Goal: Find specific page/section: Find specific page/section

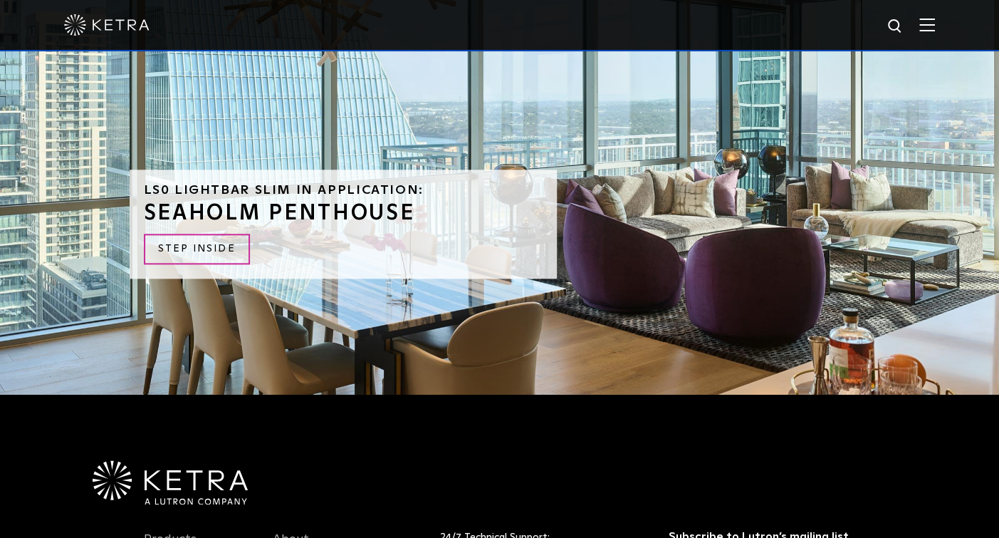
scroll to position [3156, 0]
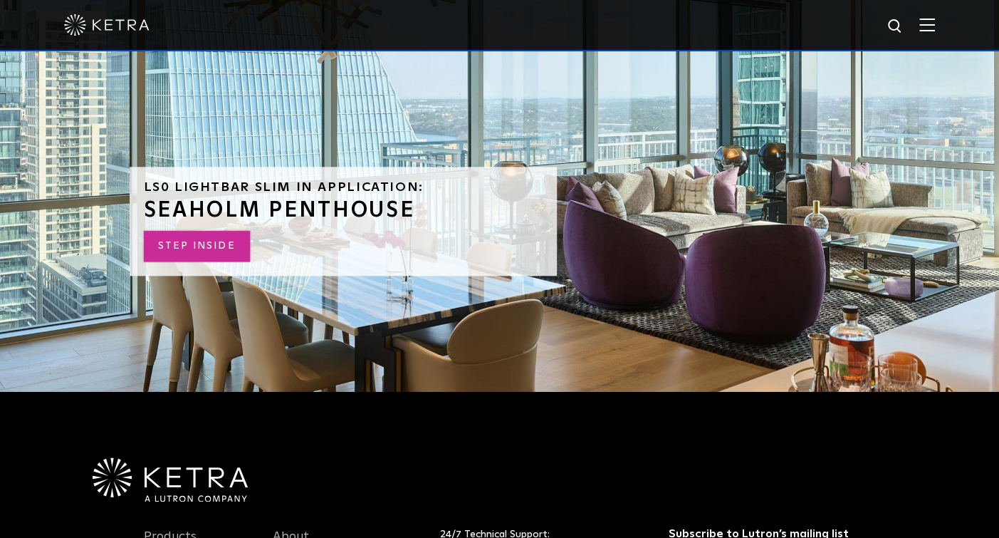
click at [186, 231] on link "STEP INSIDE" at bounding box center [197, 246] width 106 height 31
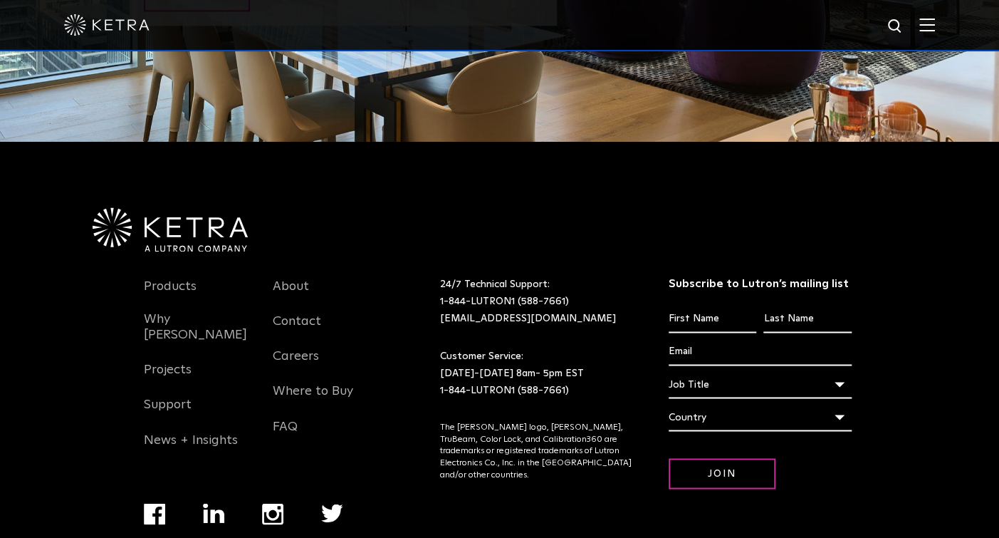
scroll to position [3441, 0]
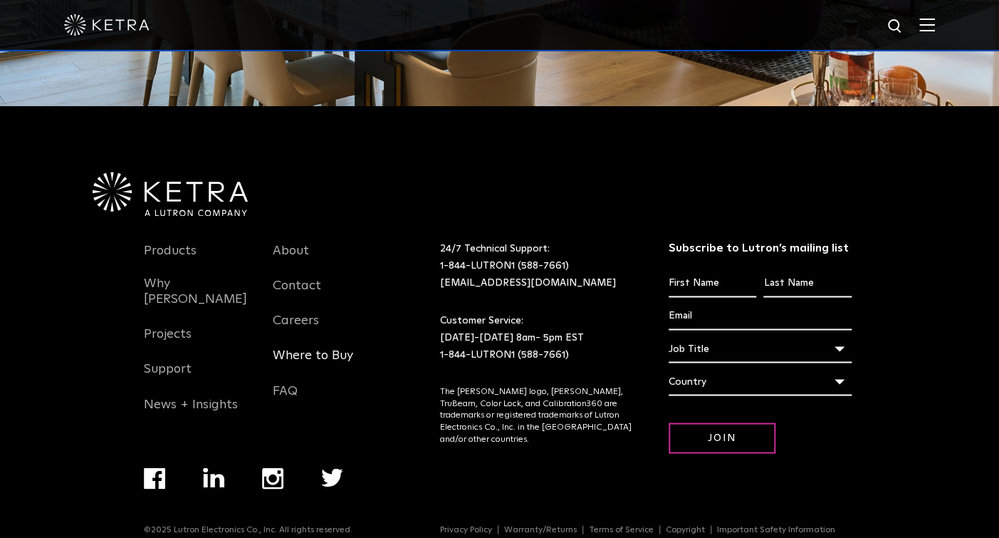
click at [315, 347] on link "Where to Buy" at bounding box center [313, 363] width 80 height 33
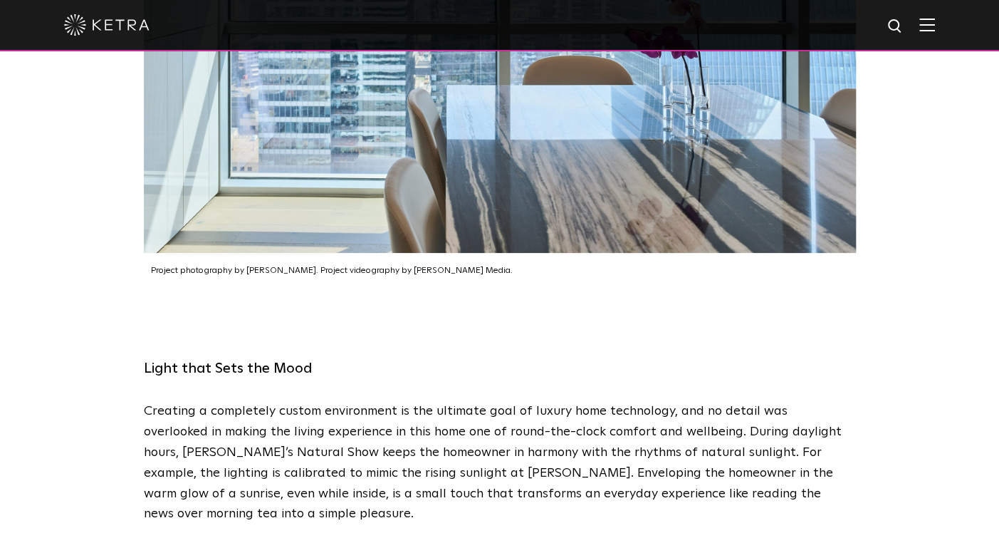
scroll to position [3788, 0]
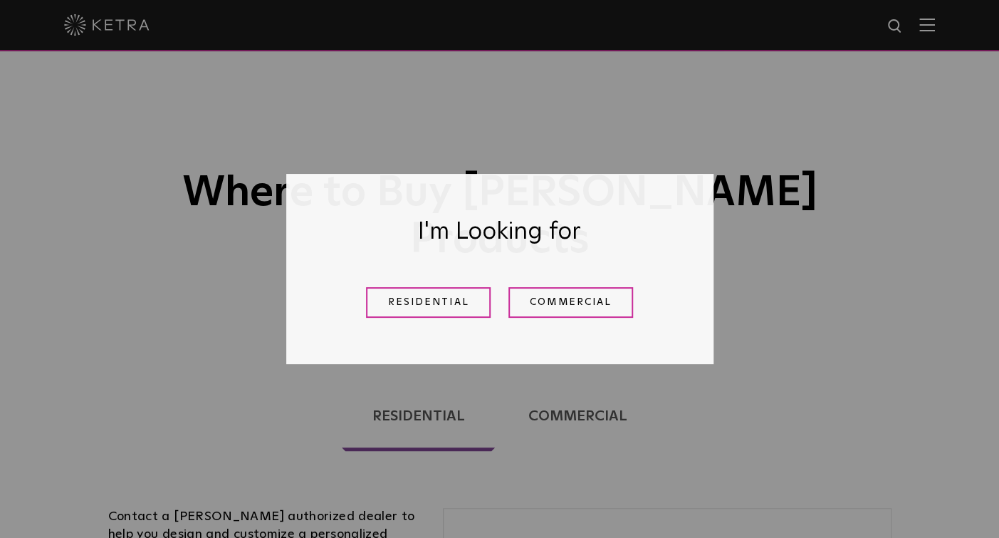
scroll to position [5, 0]
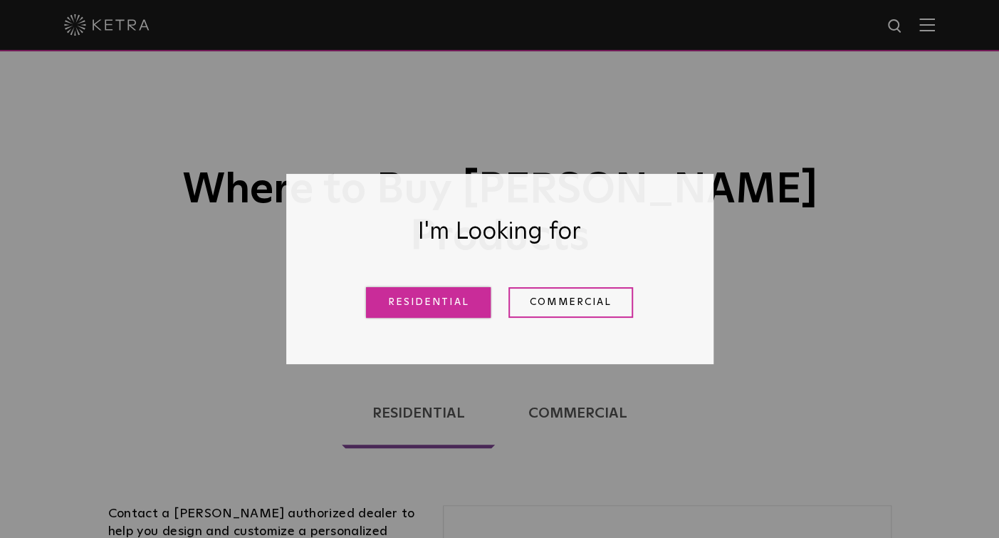
click at [436, 306] on link "Residential" at bounding box center [428, 302] width 125 height 31
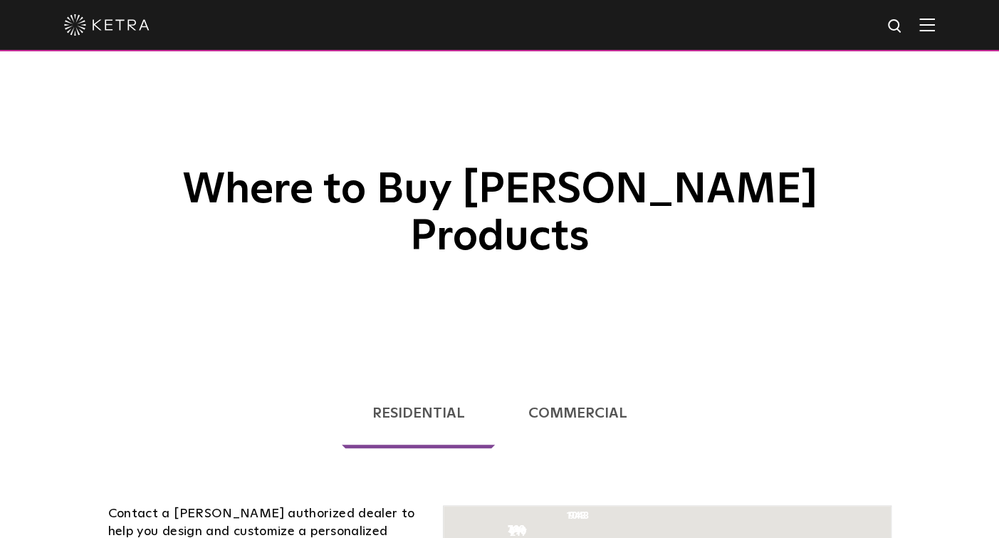
scroll to position [419, 0]
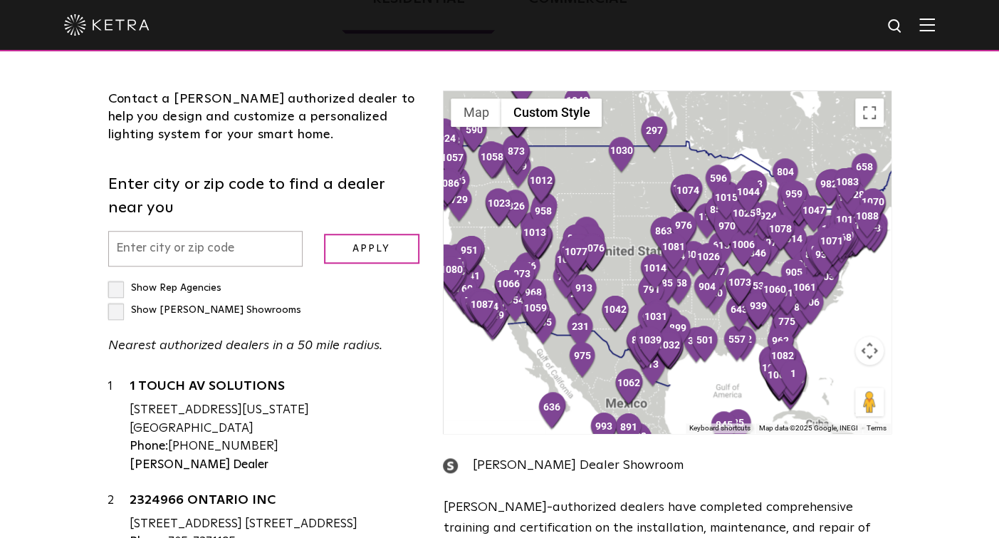
click at [174, 231] on input "text" at bounding box center [205, 249] width 194 height 36
click at [157, 335] on p "Nearest authorized dealers in a 50 mile radius." at bounding box center [265, 345] width 314 height 21
click at [155, 277] on div "Show Rep Agencies Show Ketra Showrooms Nearest authorized dealers in a 50 mile …" at bounding box center [265, 316] width 314 height 79
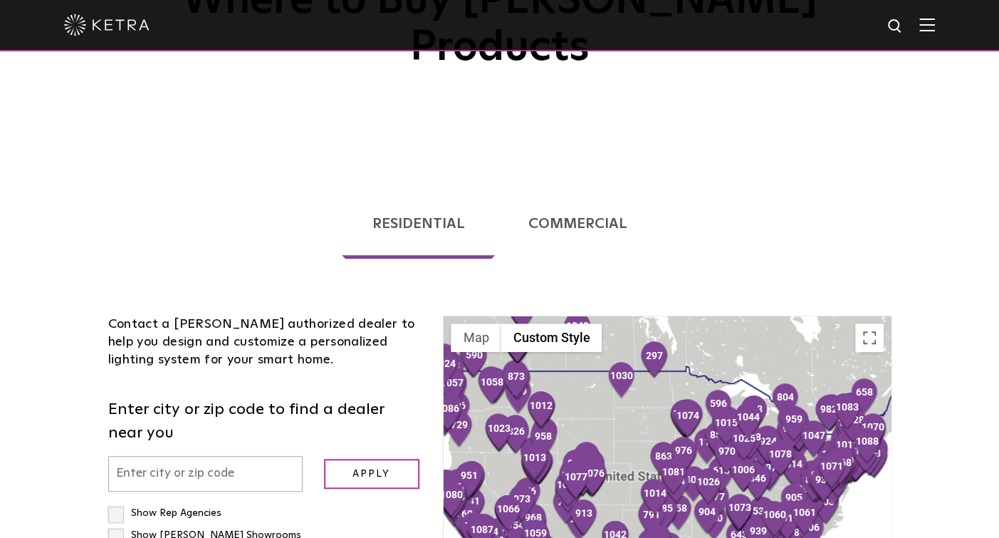
click at [172, 456] on input "text" at bounding box center [205, 474] width 194 height 36
type input "Toronto"
click at [371, 459] on input "Apply" at bounding box center [371, 474] width 95 height 31
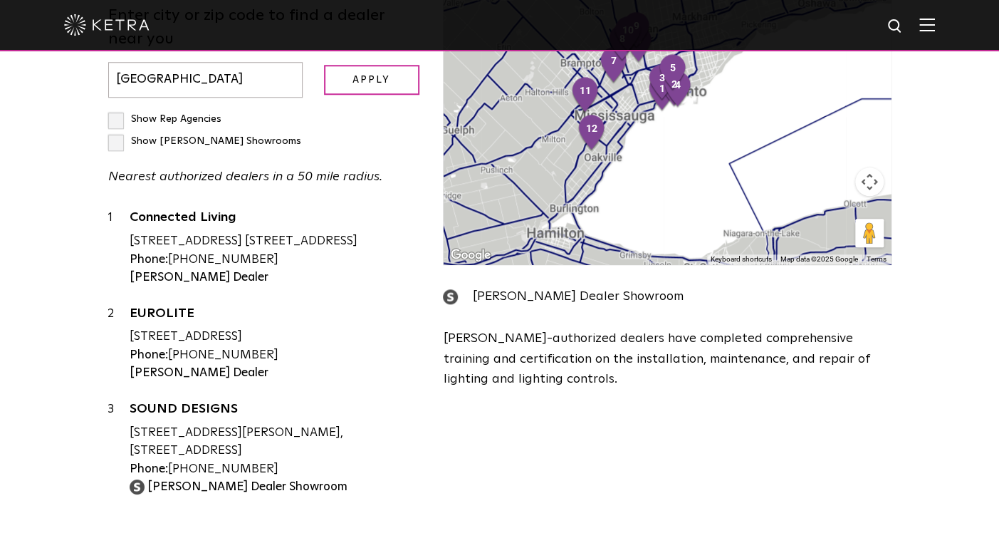
scroll to position [434, 0]
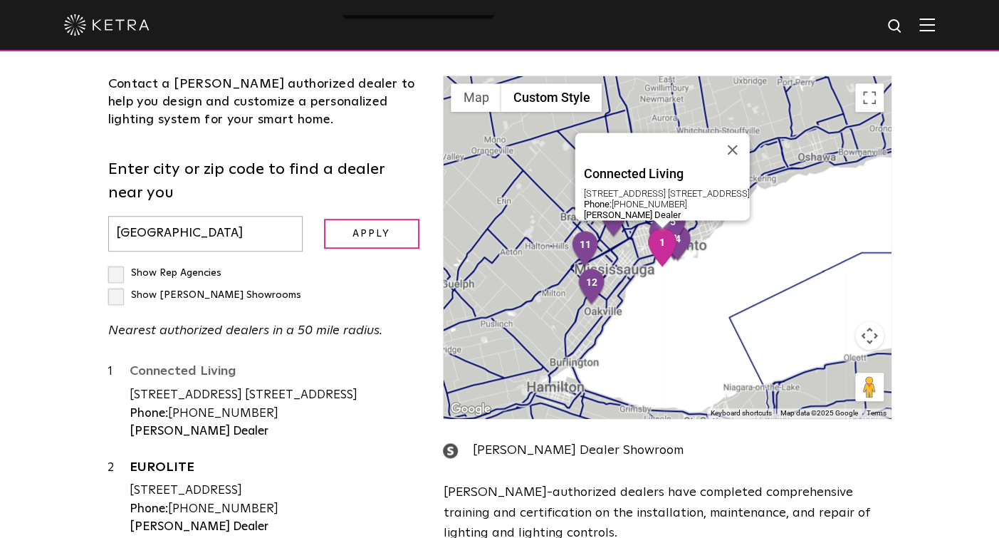
click at [196, 365] on link "Connected Living" at bounding box center [276, 374] width 293 height 18
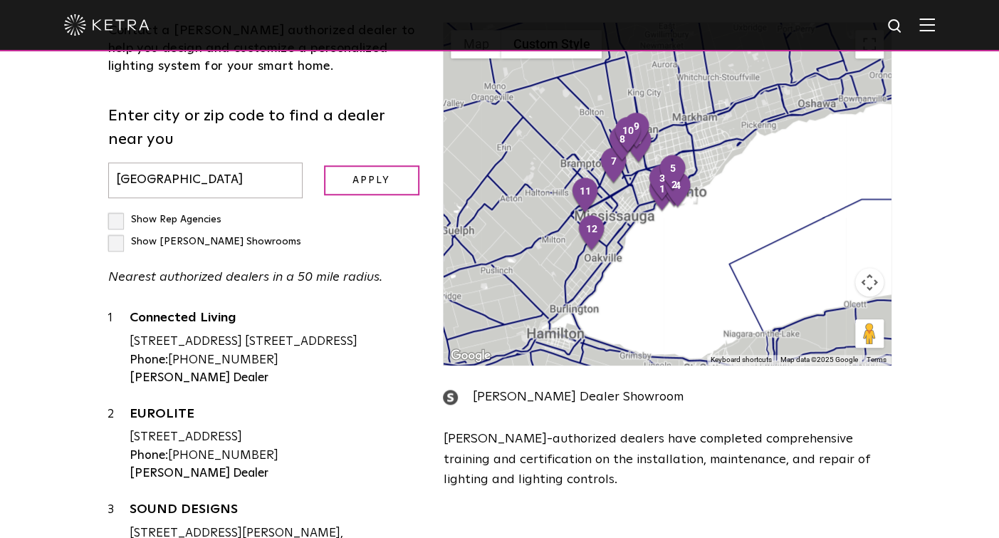
scroll to position [43, 0]
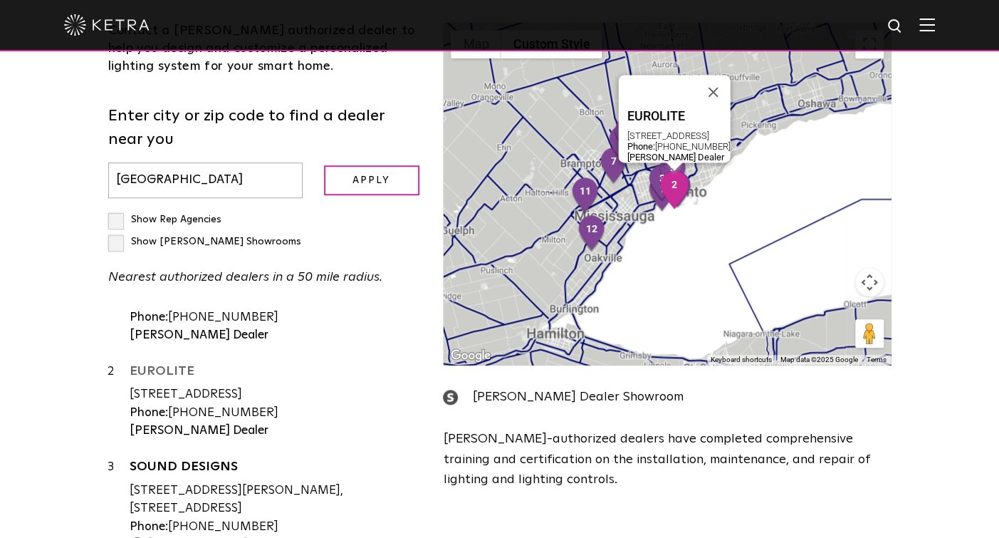
click at [177, 365] on link "EUROLITE" at bounding box center [276, 374] width 293 height 18
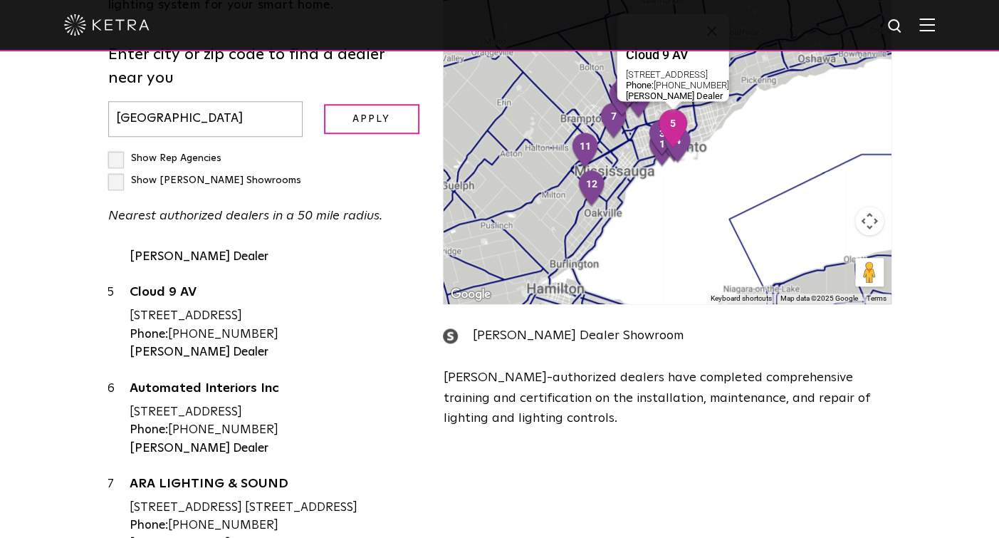
scroll to position [456, 0]
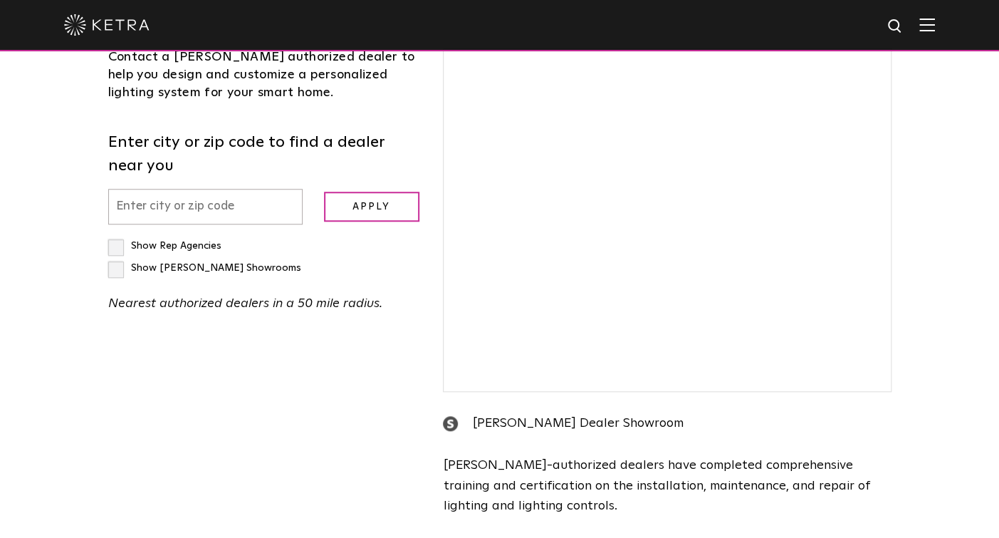
click at [190, 189] on input "text" at bounding box center [205, 207] width 194 height 36
type input "Toronto"
click at [353, 192] on input "Apply" at bounding box center [371, 207] width 95 height 31
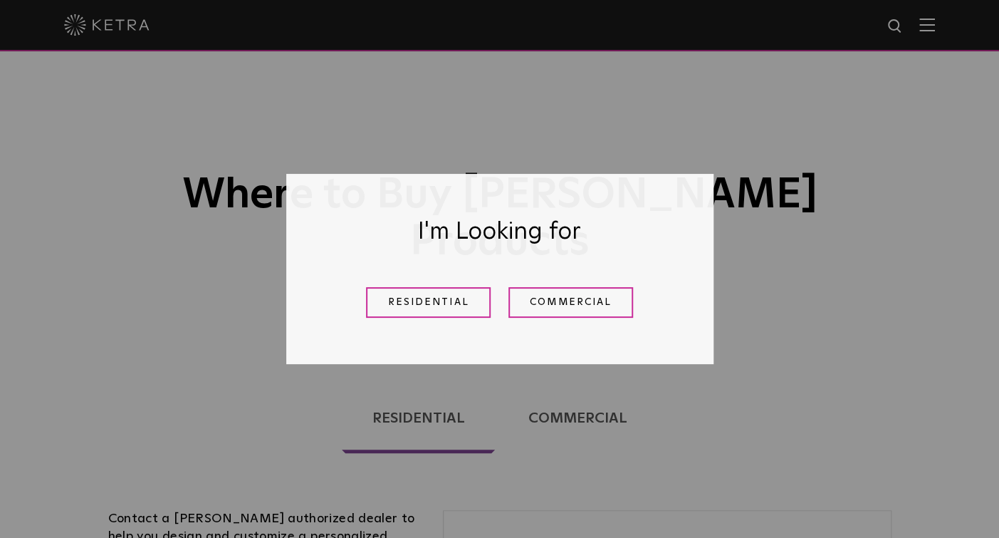
click at [417, 293] on link "Residential" at bounding box center [428, 302] width 125 height 31
